Goal: Information Seeking & Learning: Learn about a topic

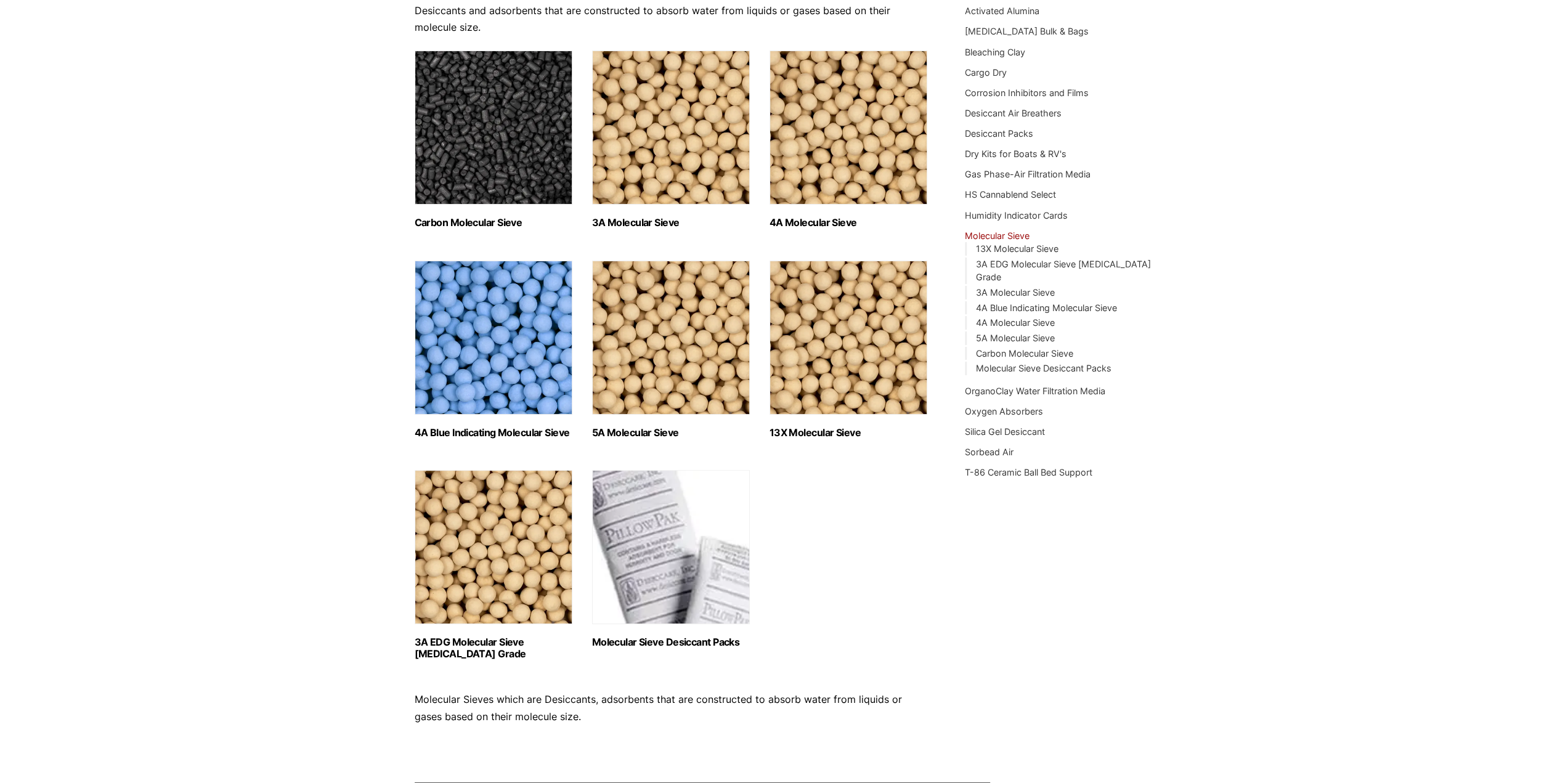
scroll to position [185, 0]
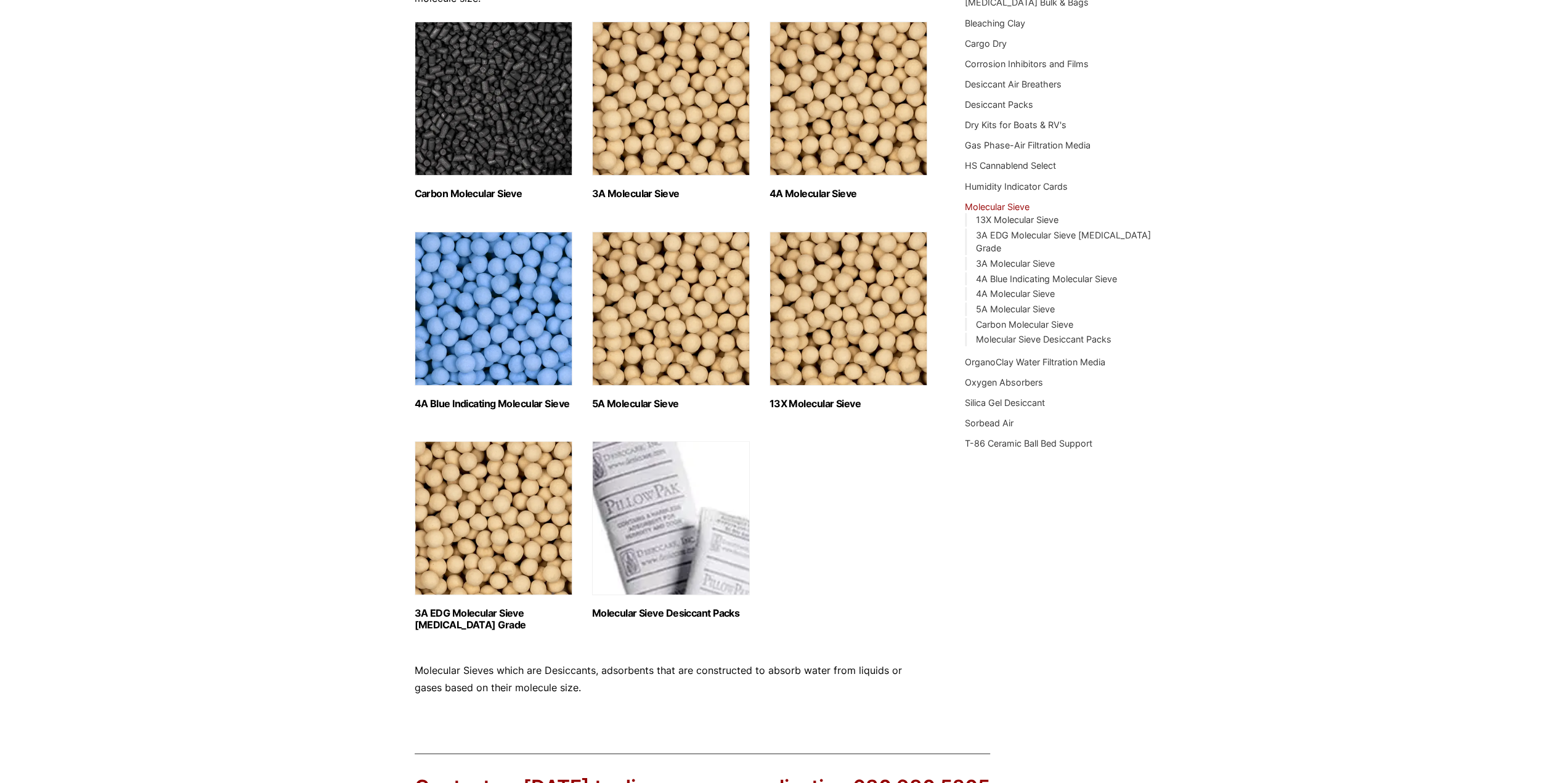
click at [530, 307] on img "Visit product category 4A Blue Indicating Molecular Sieve" at bounding box center [493, 309] width 158 height 154
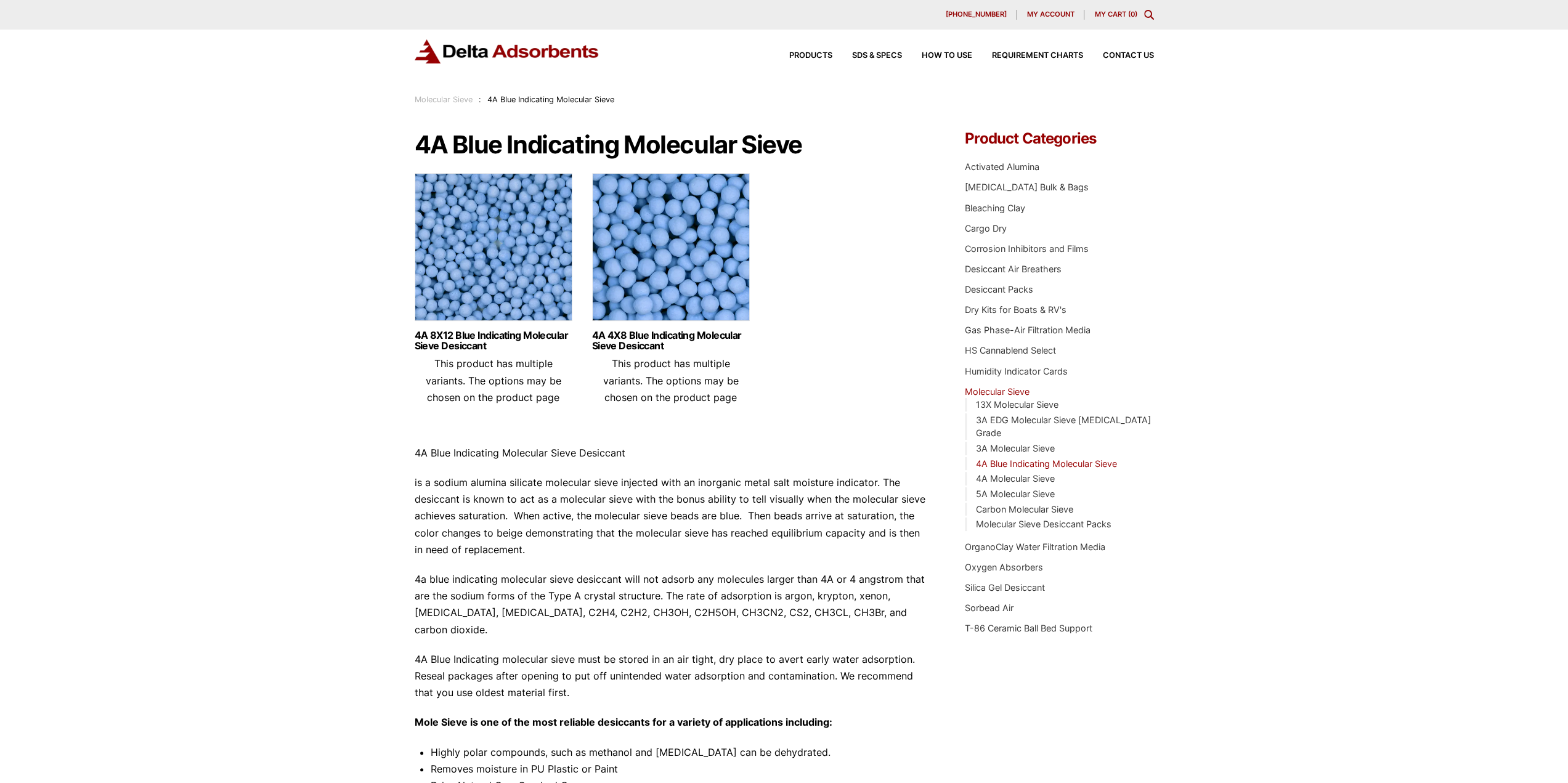
click at [803, 51] on div "Products SDS & SPECS How to Use Requirement Charts Contact Us" at bounding box center [961, 55] width 394 height 18
click at [812, 51] on div "Products SDS & SPECS How to Use Requirement Charts Contact Us" at bounding box center [961, 55] width 394 height 18
click at [803, 55] on span "Products" at bounding box center [811, 55] width 43 height 8
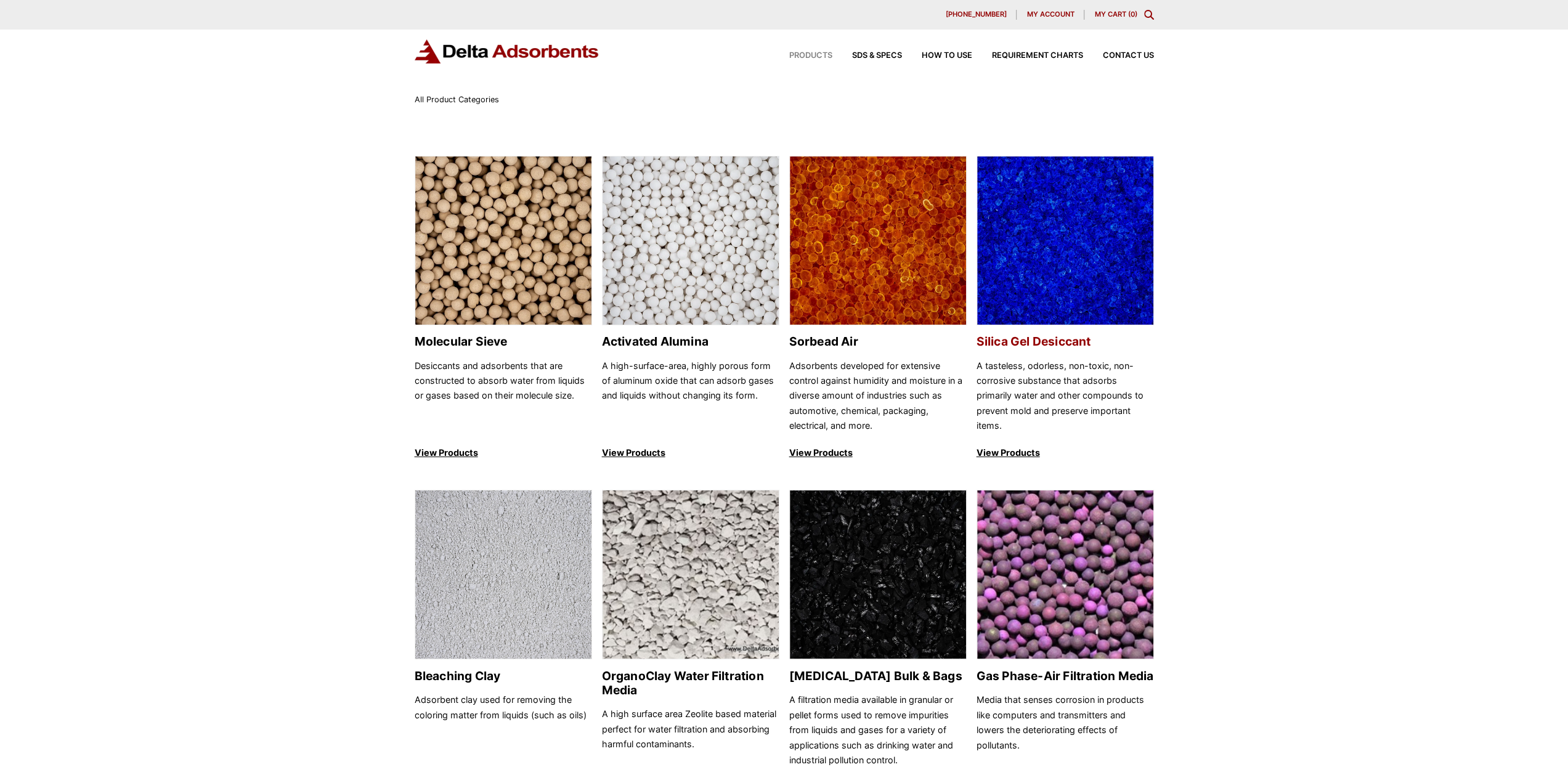
click at [1045, 262] on img at bounding box center [1065, 241] width 176 height 169
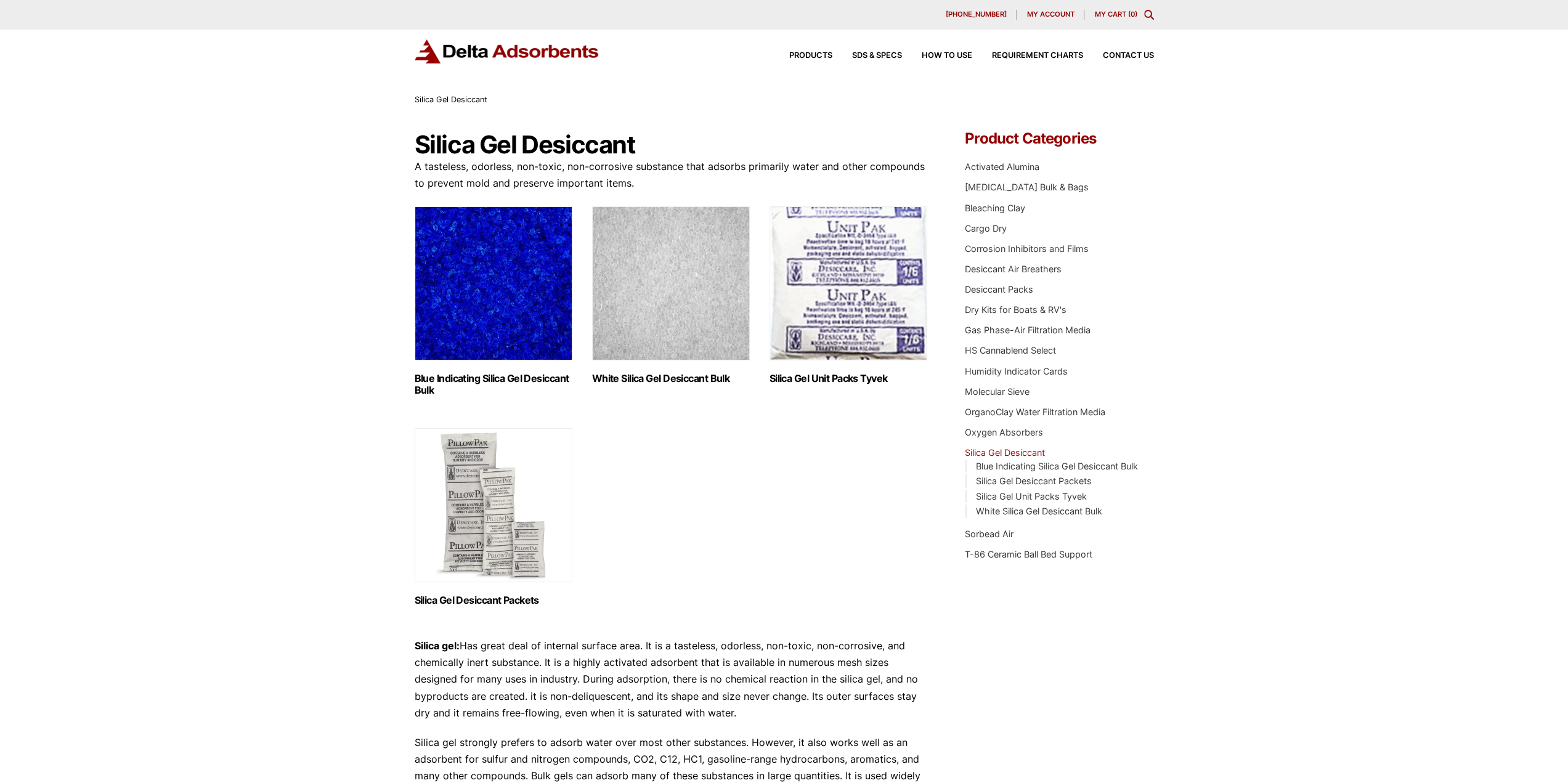
click at [513, 292] on img "Visit product category Blue Indicating Silica Gel Desiccant Bulk" at bounding box center [493, 283] width 158 height 154
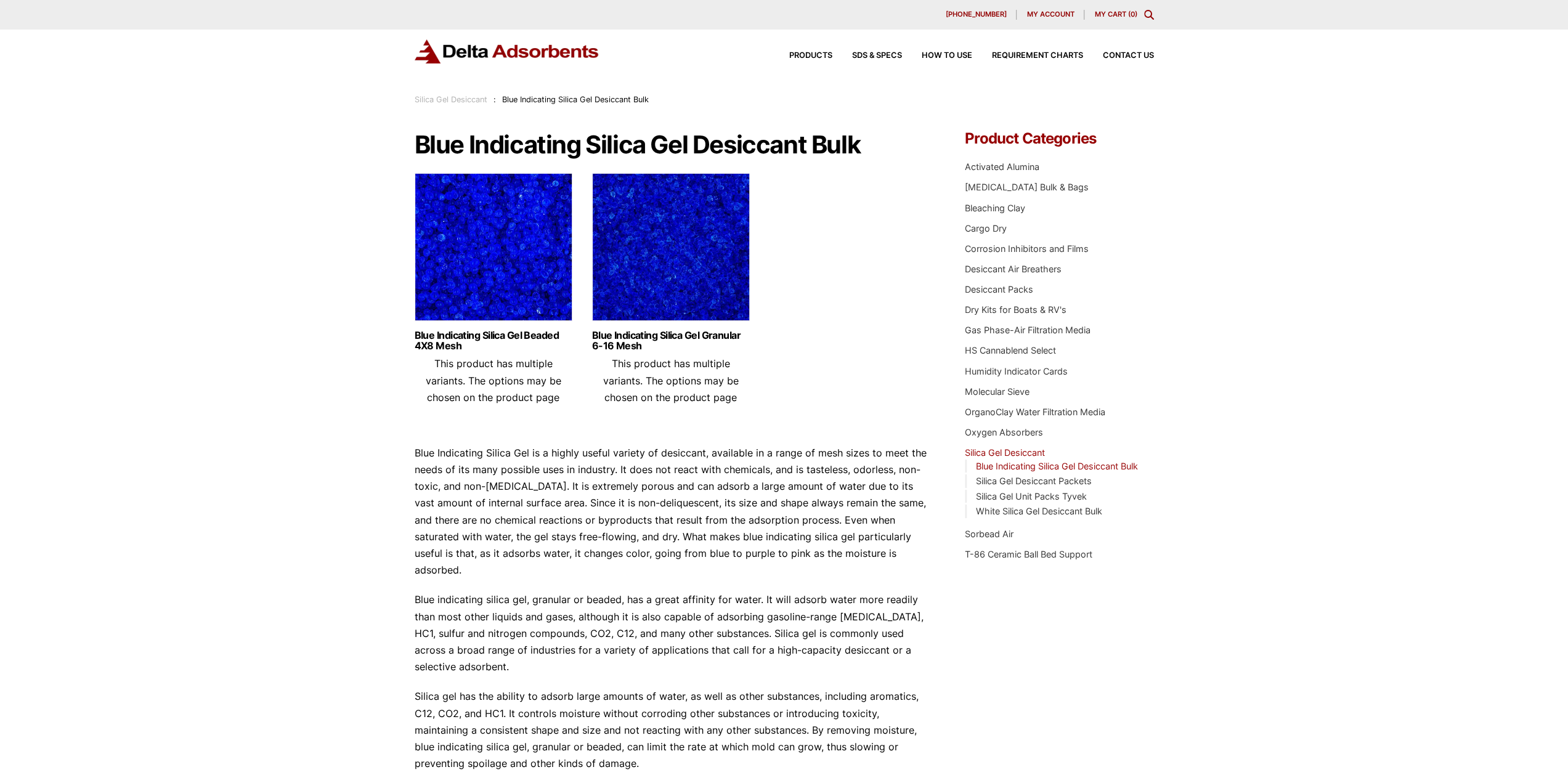
click at [618, 290] on img at bounding box center [670, 250] width 158 height 154
click at [454, 274] on img at bounding box center [493, 250] width 158 height 154
click at [679, 268] on img at bounding box center [670, 250] width 158 height 154
